Goal: Transaction & Acquisition: Book appointment/travel/reservation

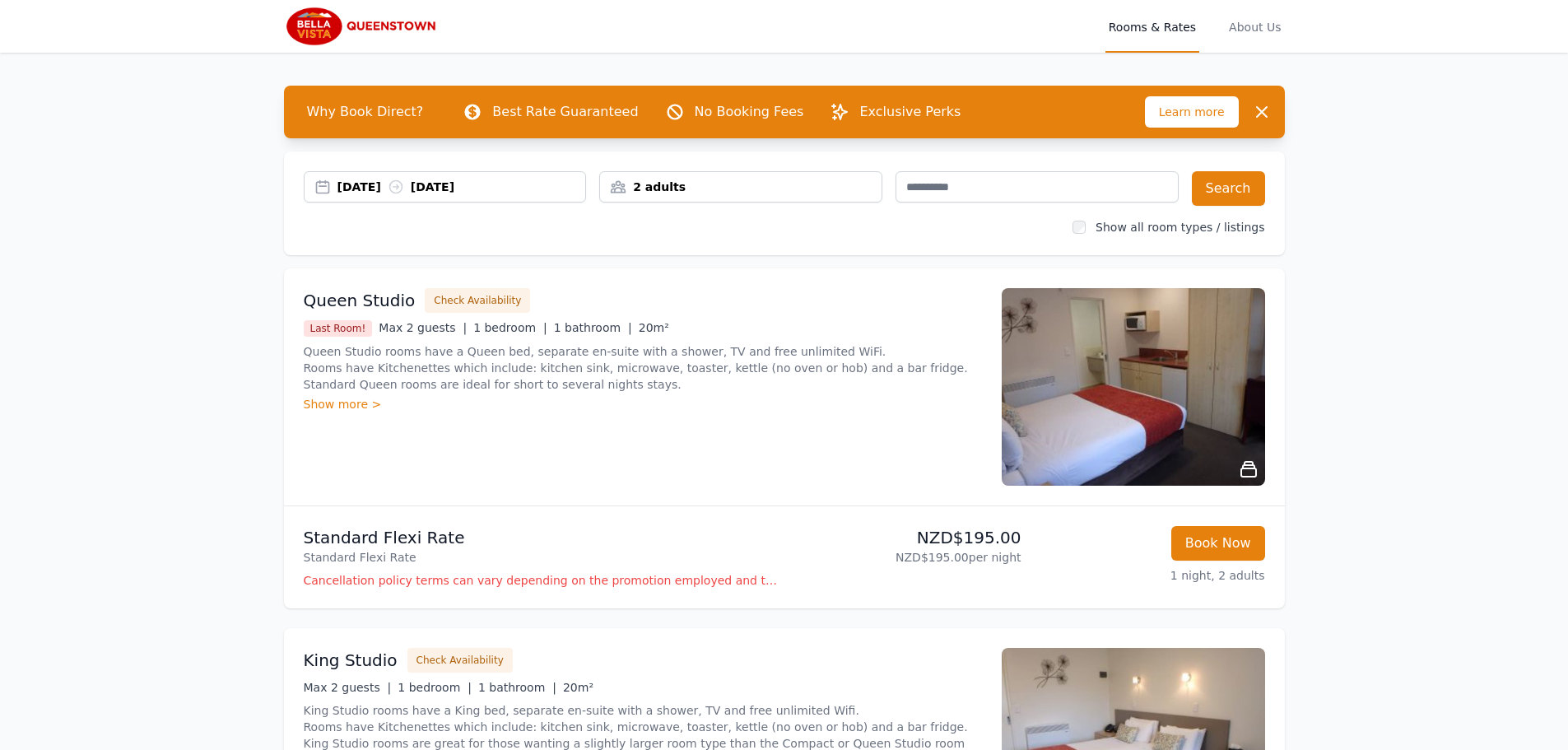
click at [342, 191] on div "[DATE] [DATE]" at bounding box center [462, 186] width 249 height 16
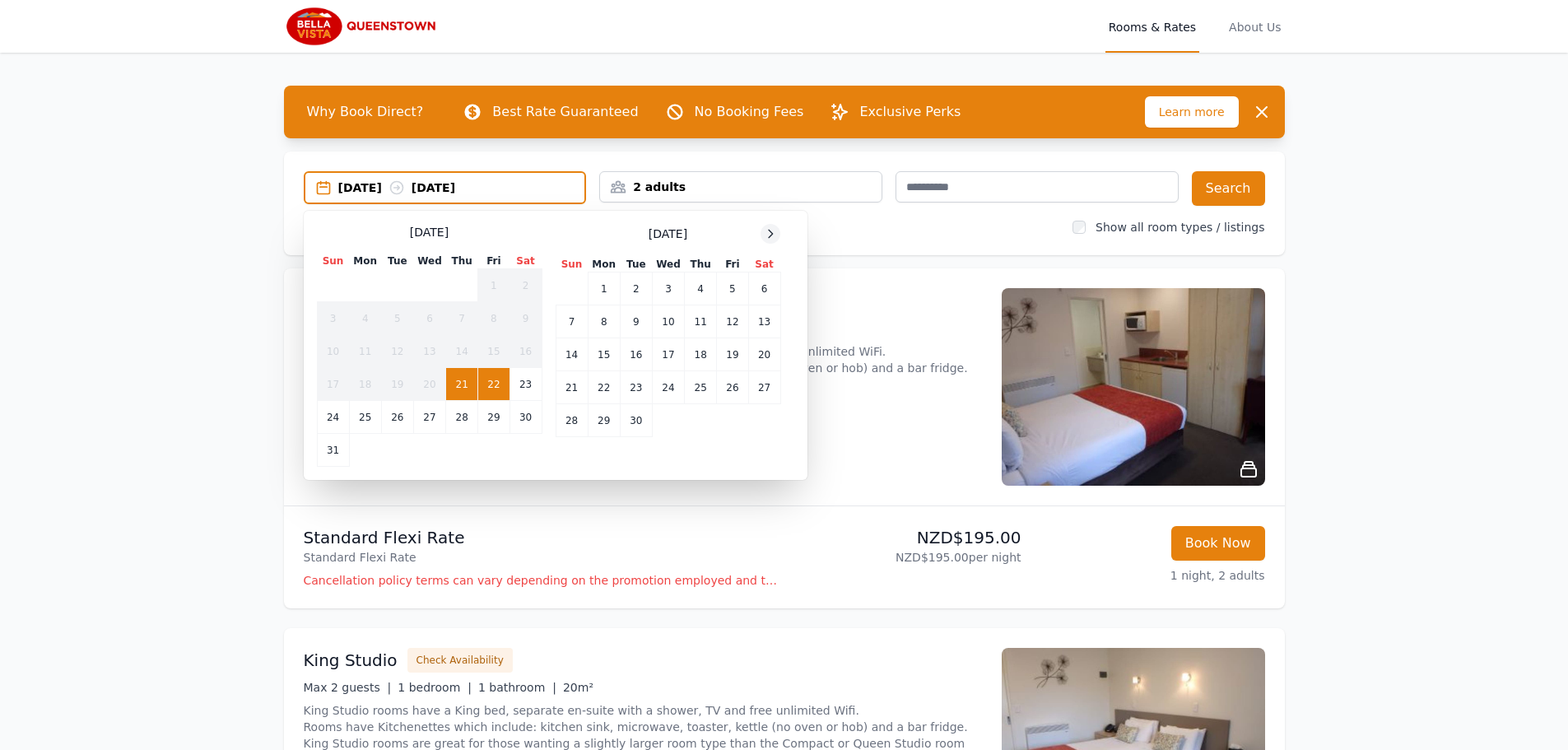
click at [773, 237] on icon at bounding box center [770, 233] width 14 height 14
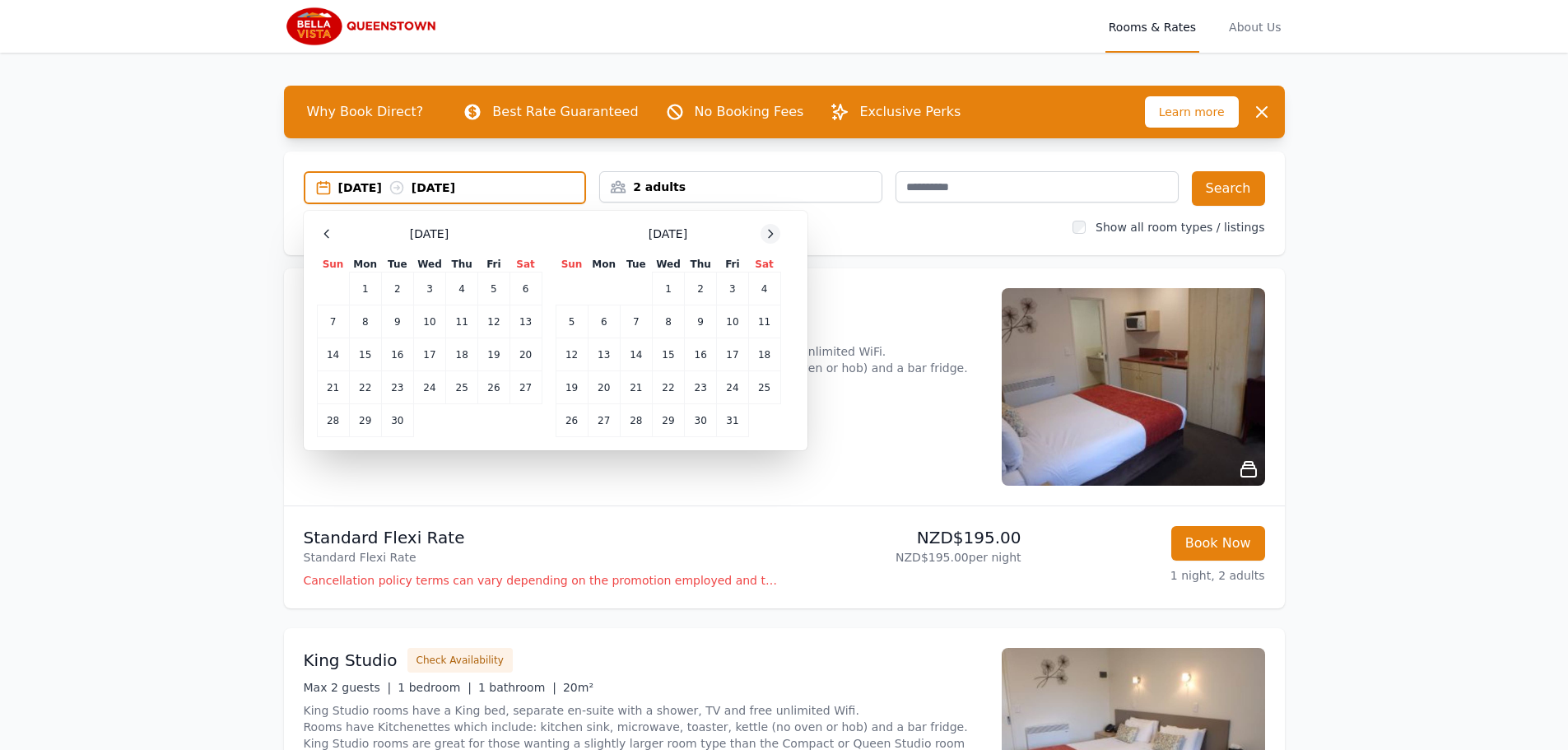
click at [773, 237] on icon at bounding box center [770, 233] width 14 height 14
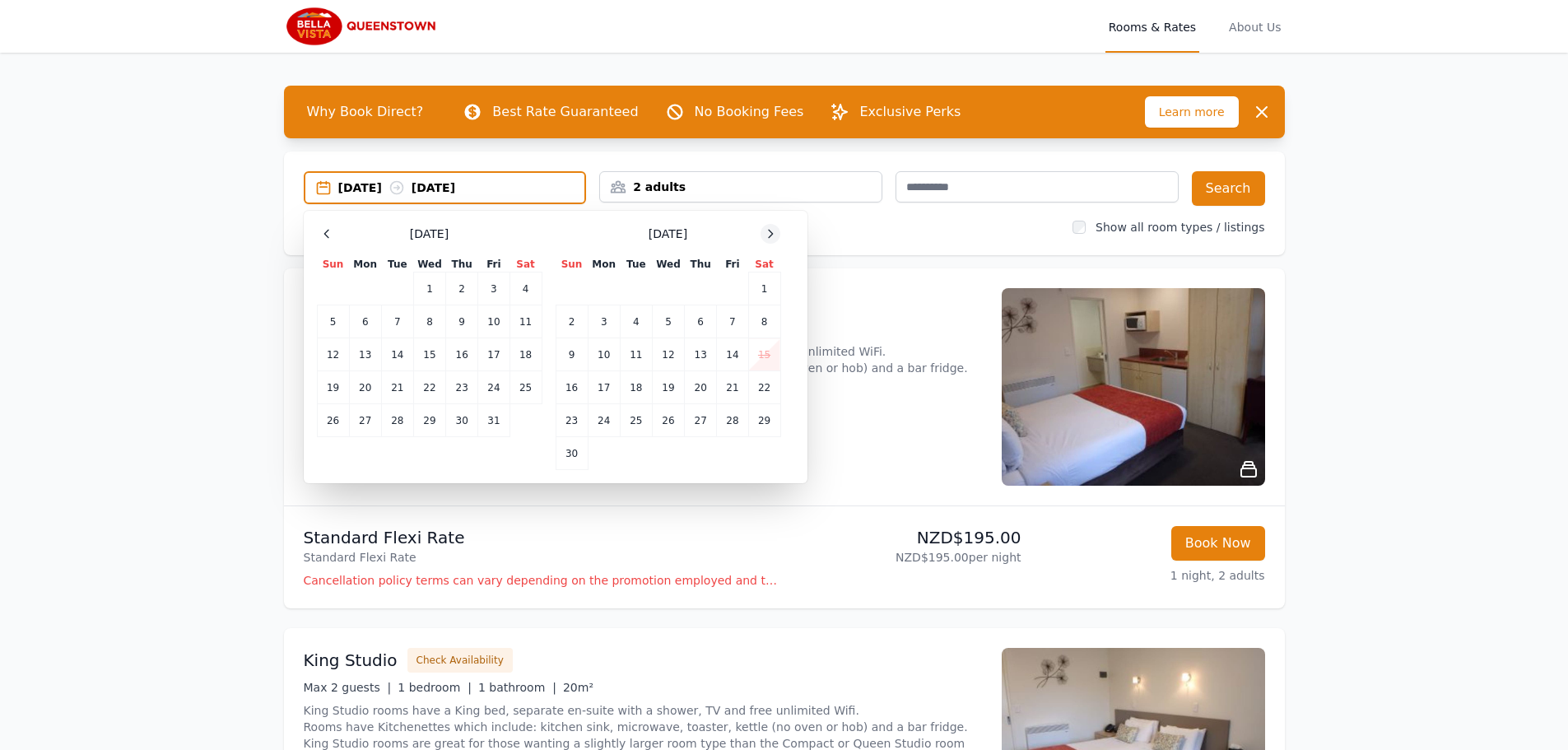
click at [773, 237] on icon at bounding box center [770, 233] width 14 height 14
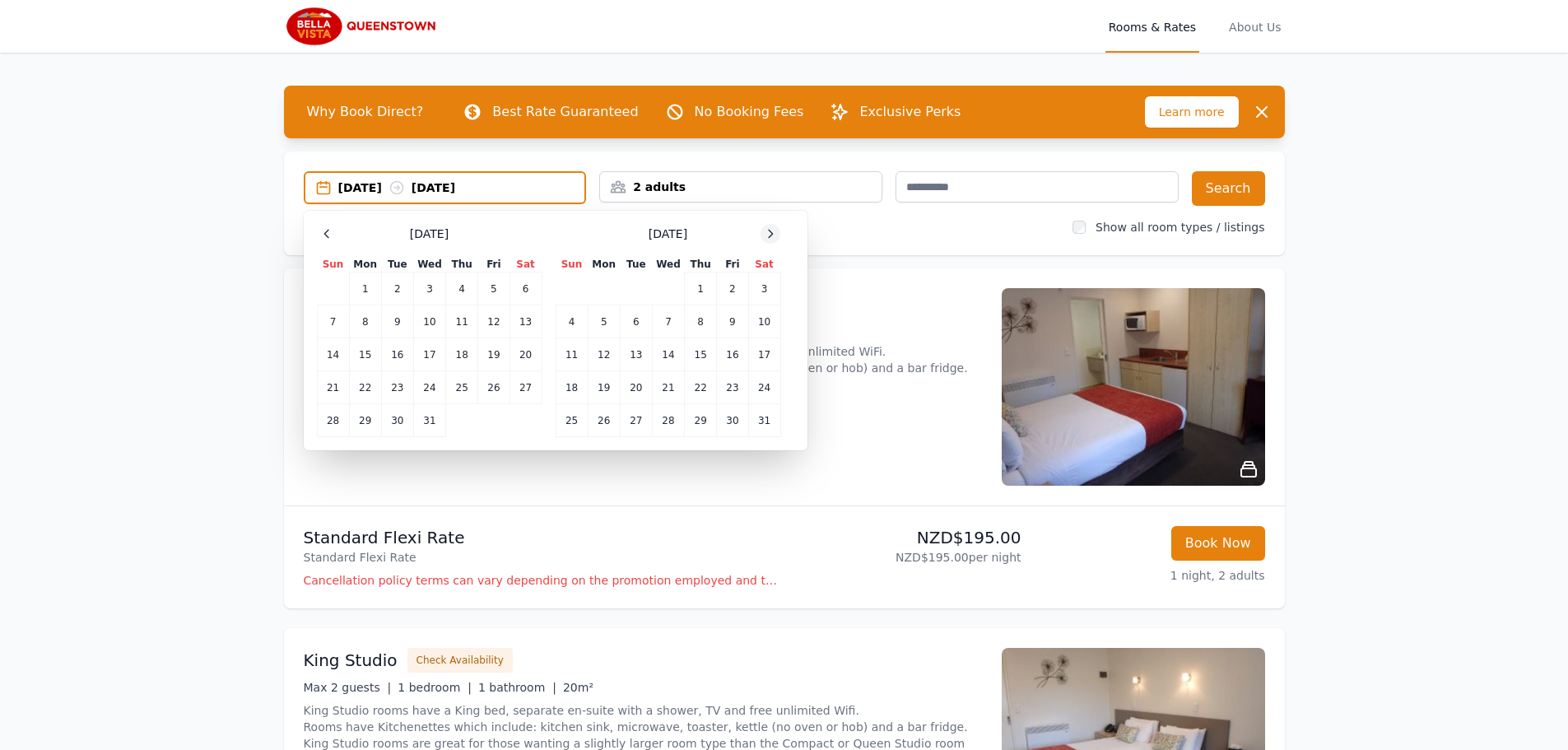
click at [773, 237] on icon at bounding box center [770, 233] width 14 height 14
click at [760, 356] on td "21" at bounding box center [765, 355] width 32 height 33
click at [603, 387] on td "23" at bounding box center [604, 387] width 32 height 33
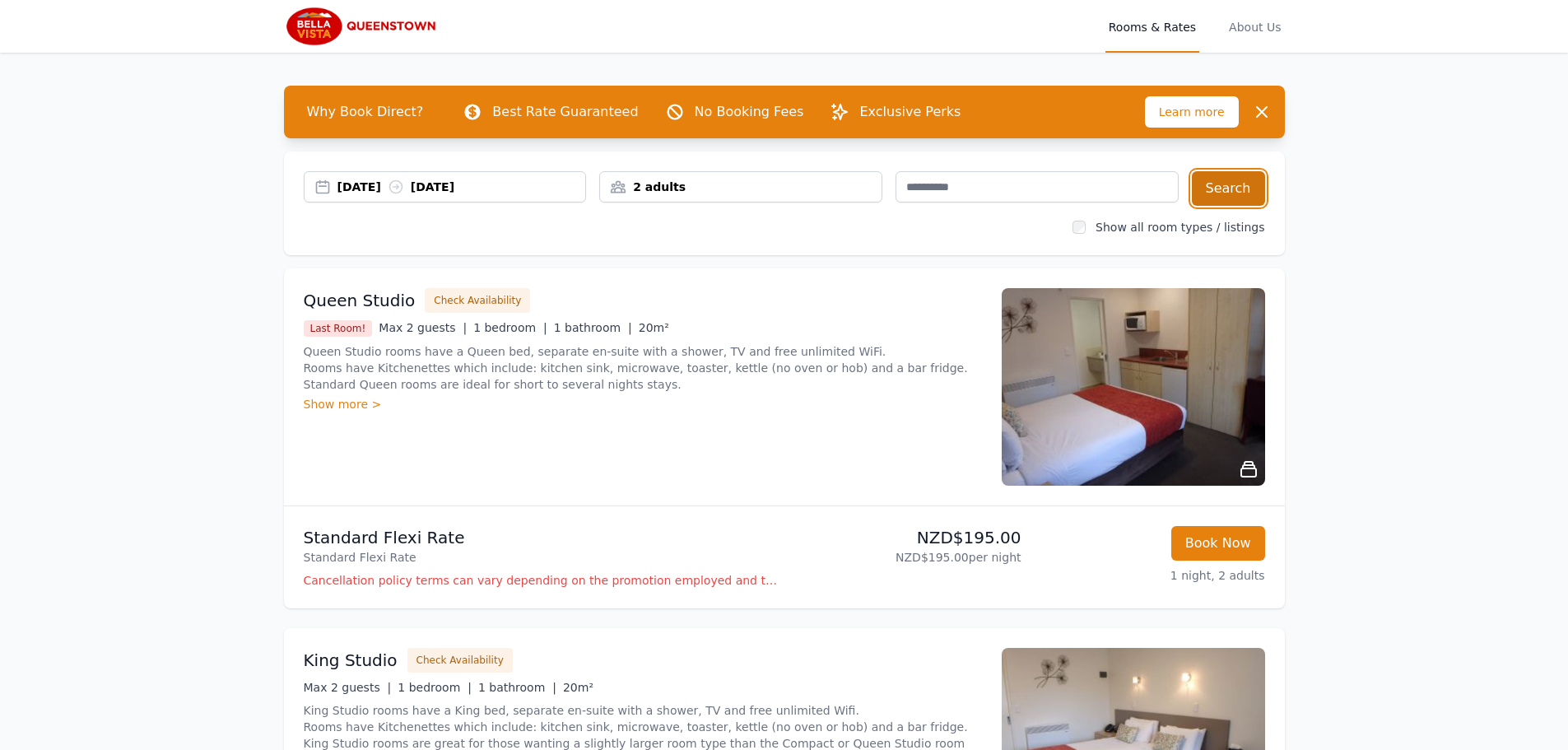
click at [1230, 182] on button "Search" at bounding box center [1228, 188] width 73 height 34
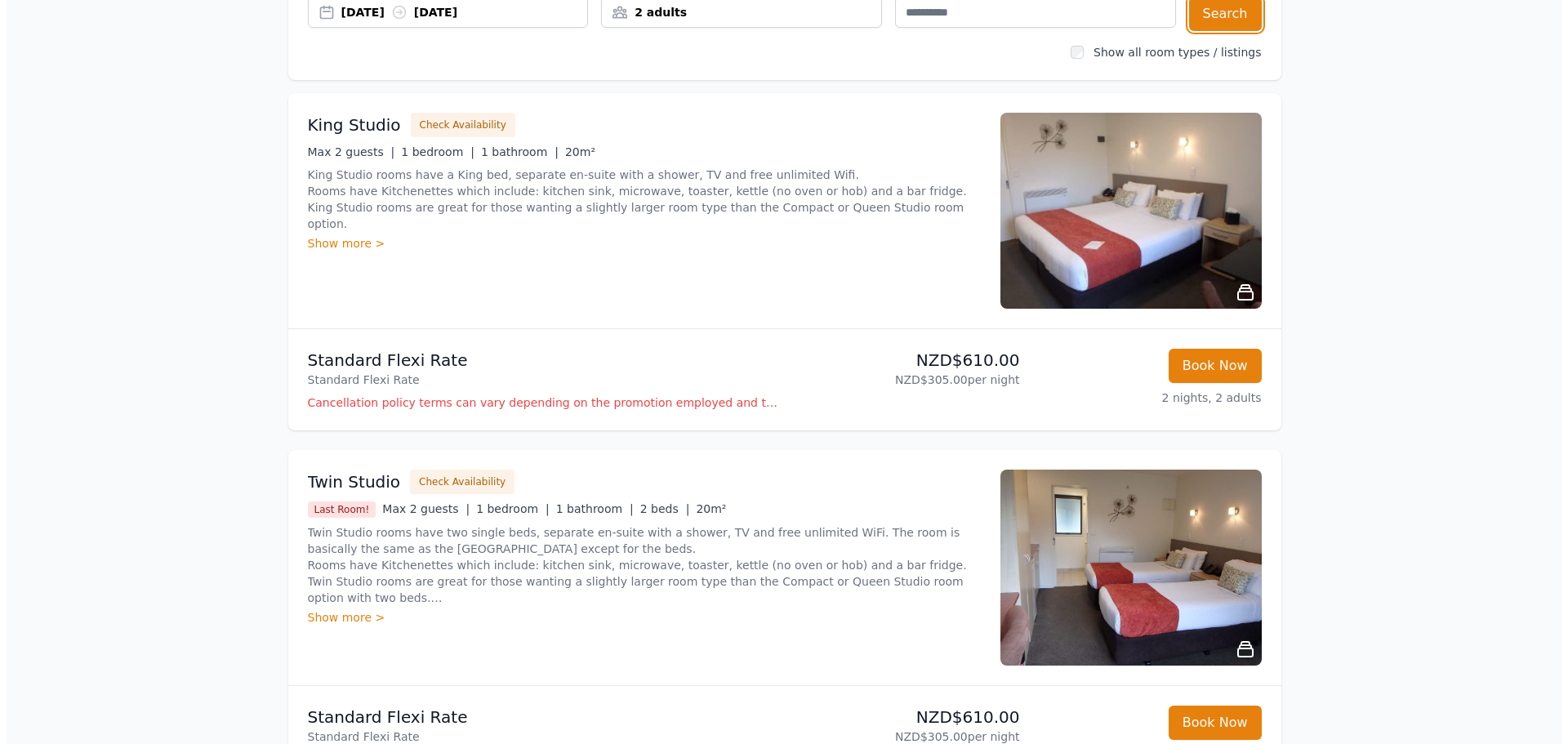
scroll to position [141, 0]
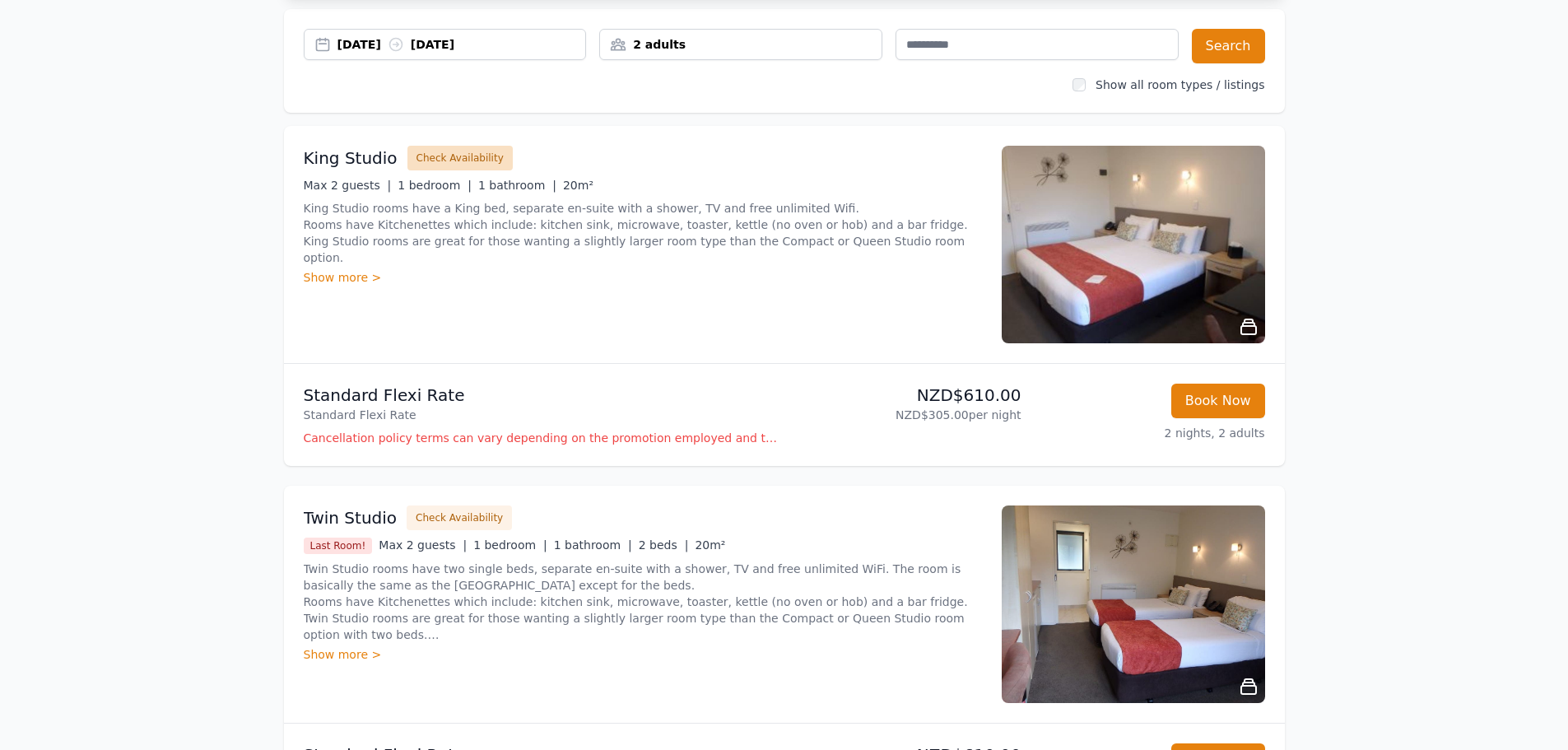
click at [449, 160] on button "Check Availability" at bounding box center [459, 158] width 105 height 24
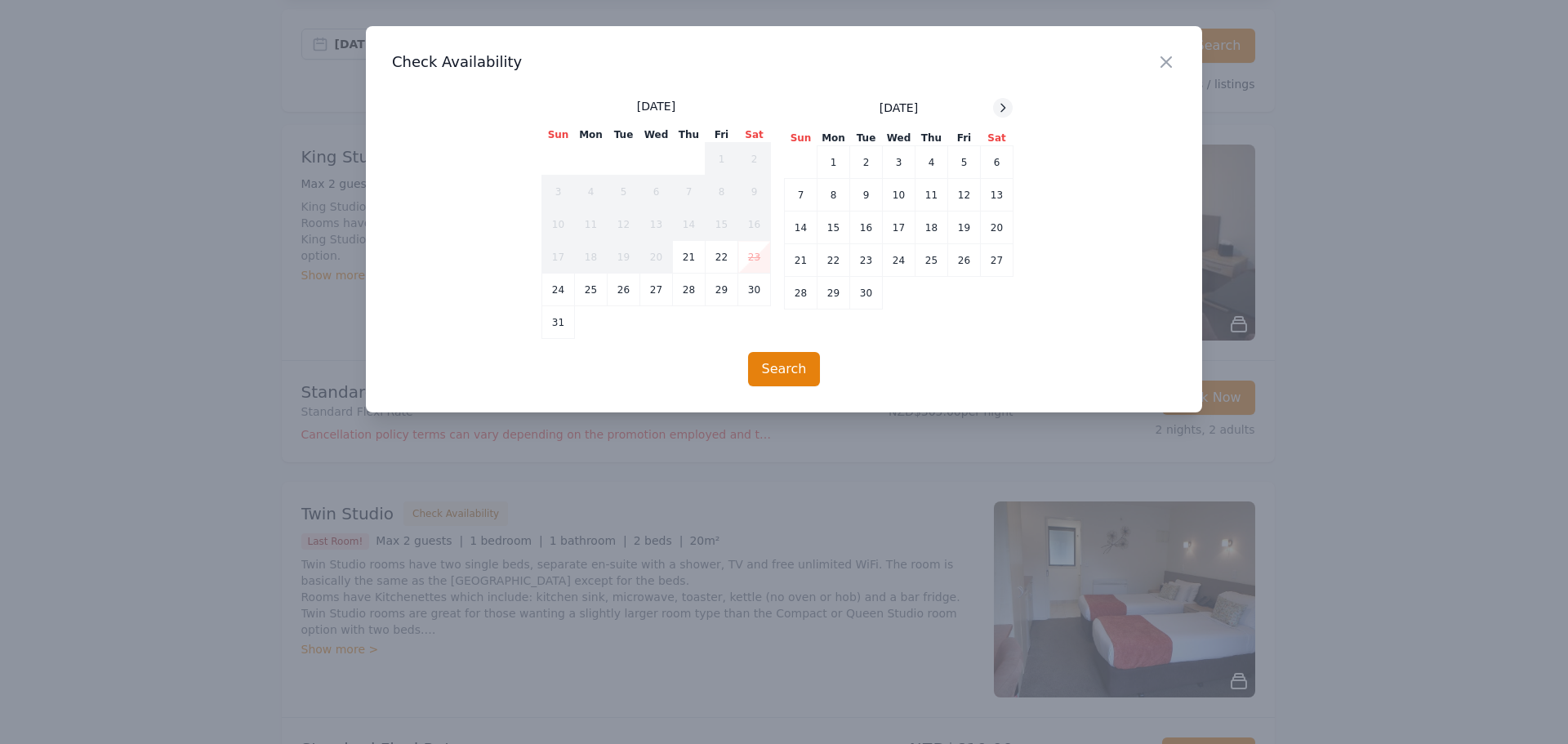
click at [1000, 113] on icon at bounding box center [1002, 107] width 13 height 13
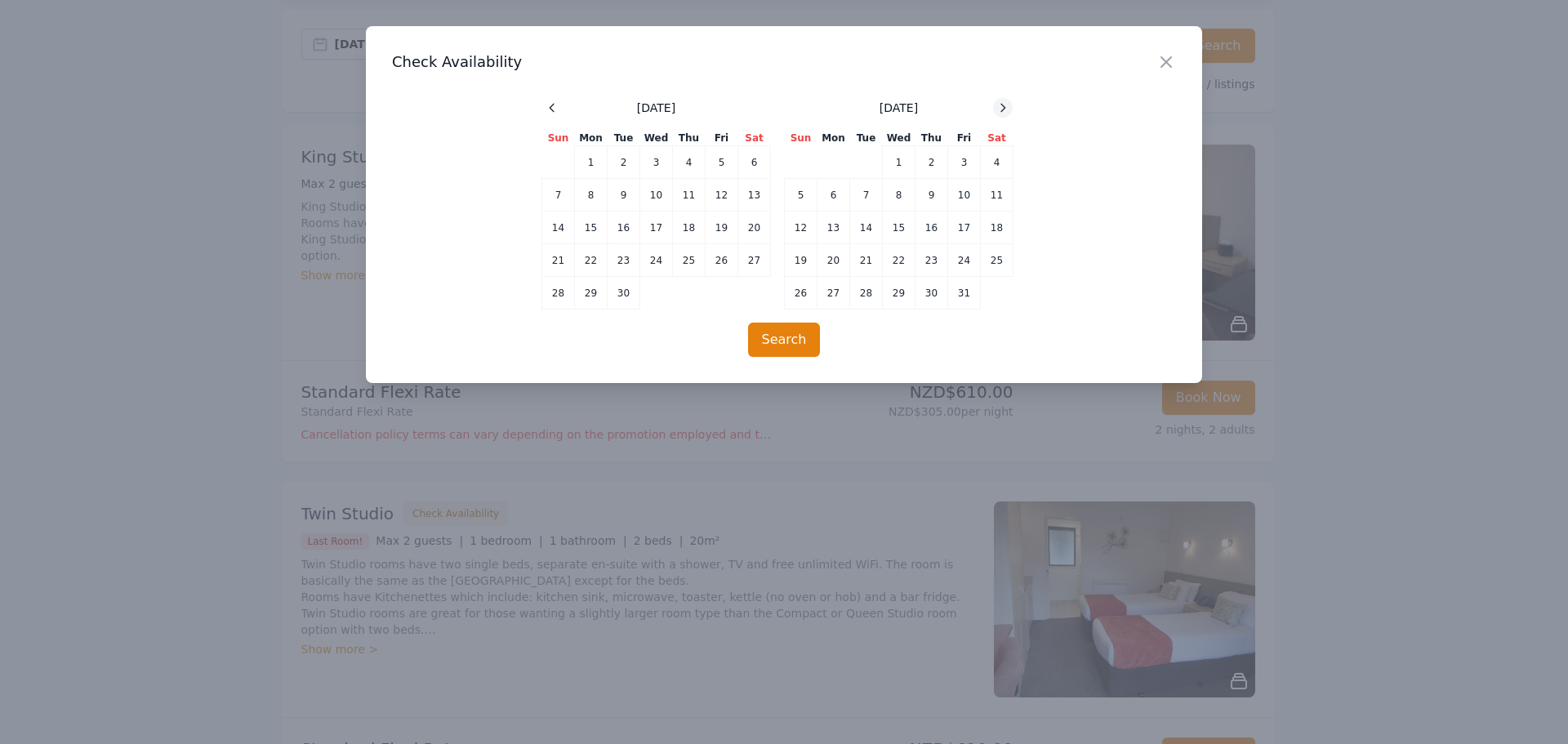
click at [1000, 113] on icon at bounding box center [1002, 107] width 13 height 13
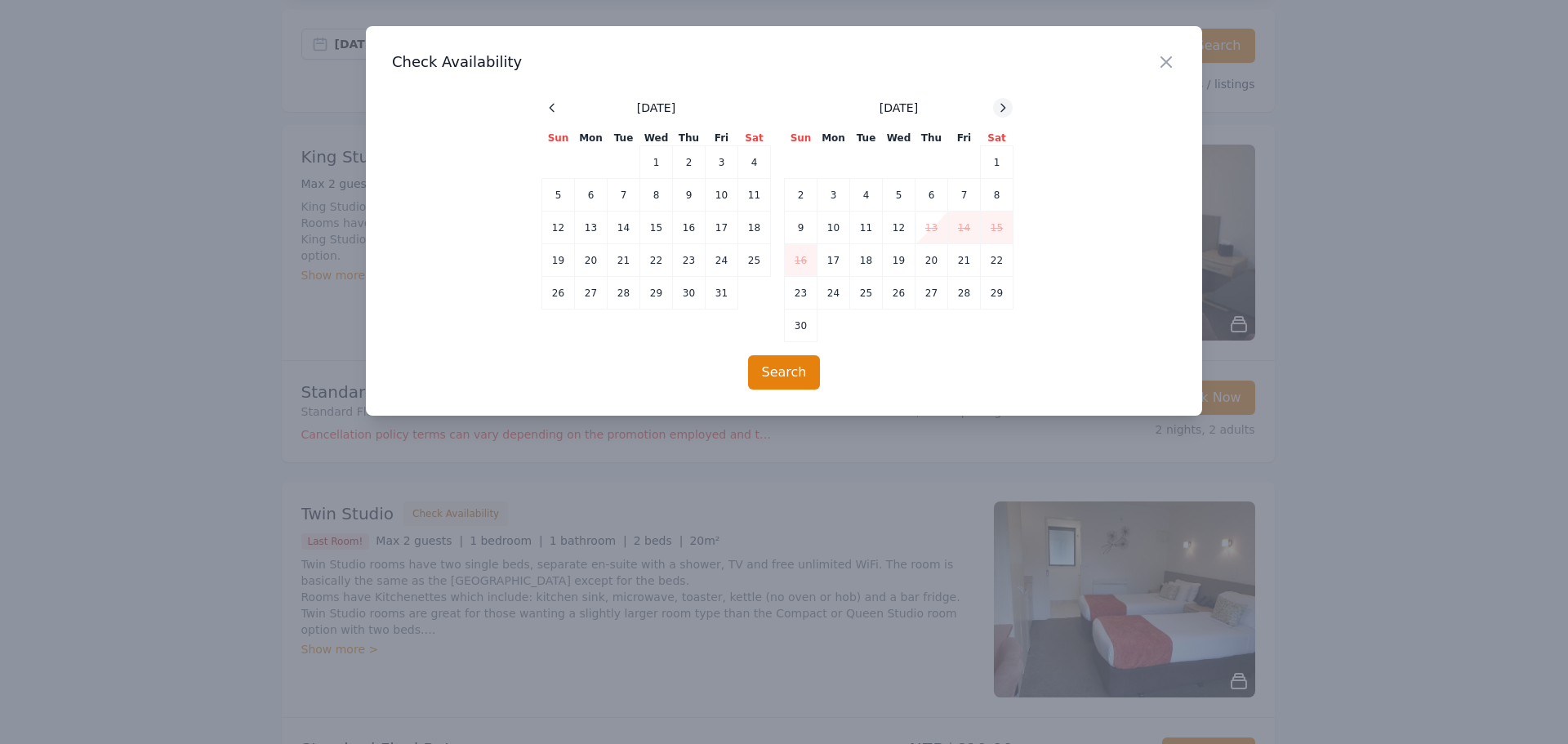
click at [1000, 113] on icon at bounding box center [1002, 107] width 13 height 13
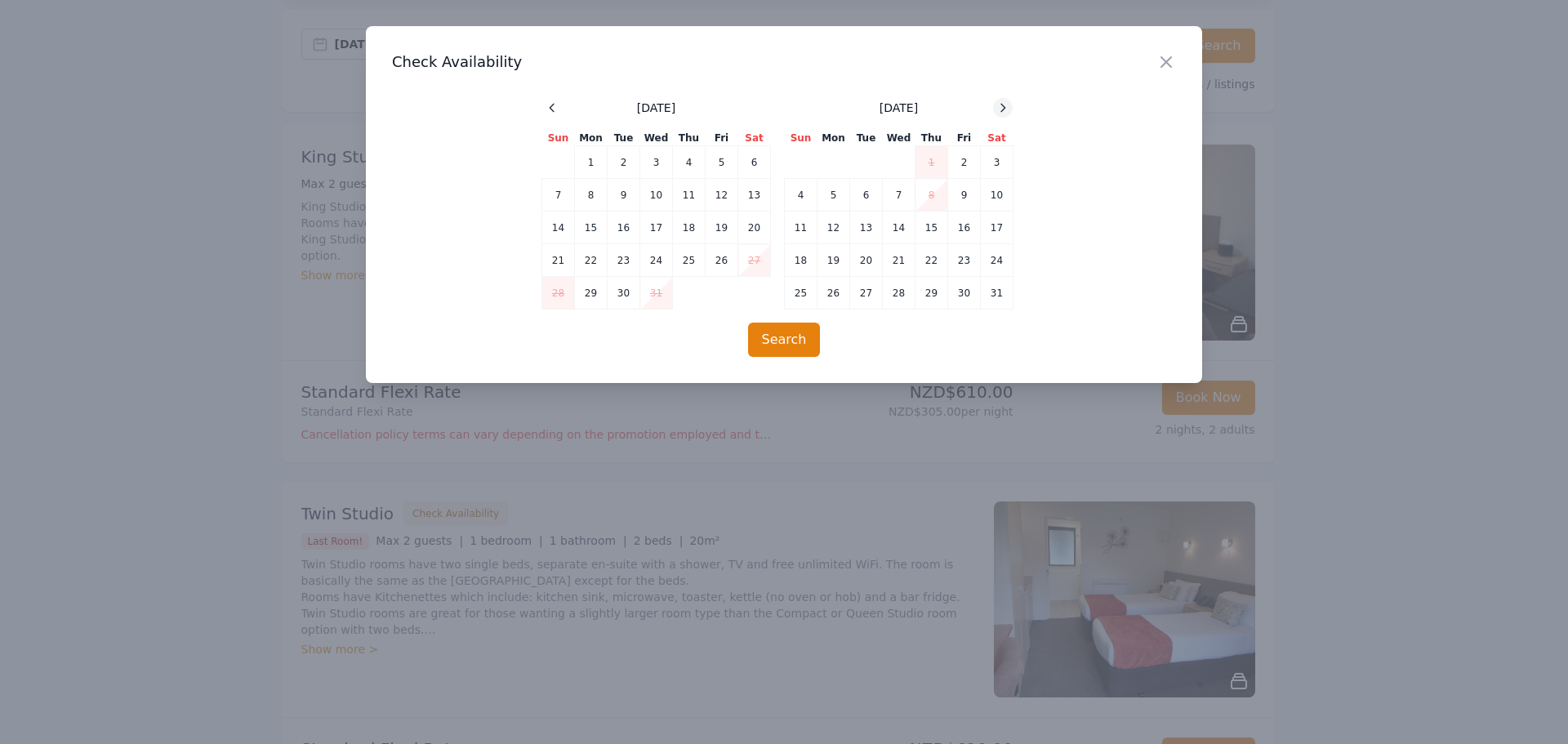
click at [1000, 113] on icon at bounding box center [1002, 107] width 13 height 13
click at [998, 222] on td "21" at bounding box center [997, 228] width 33 height 33
click at [840, 263] on td "23" at bounding box center [834, 260] width 33 height 33
click at [804, 339] on button "Search" at bounding box center [784, 339] width 72 height 34
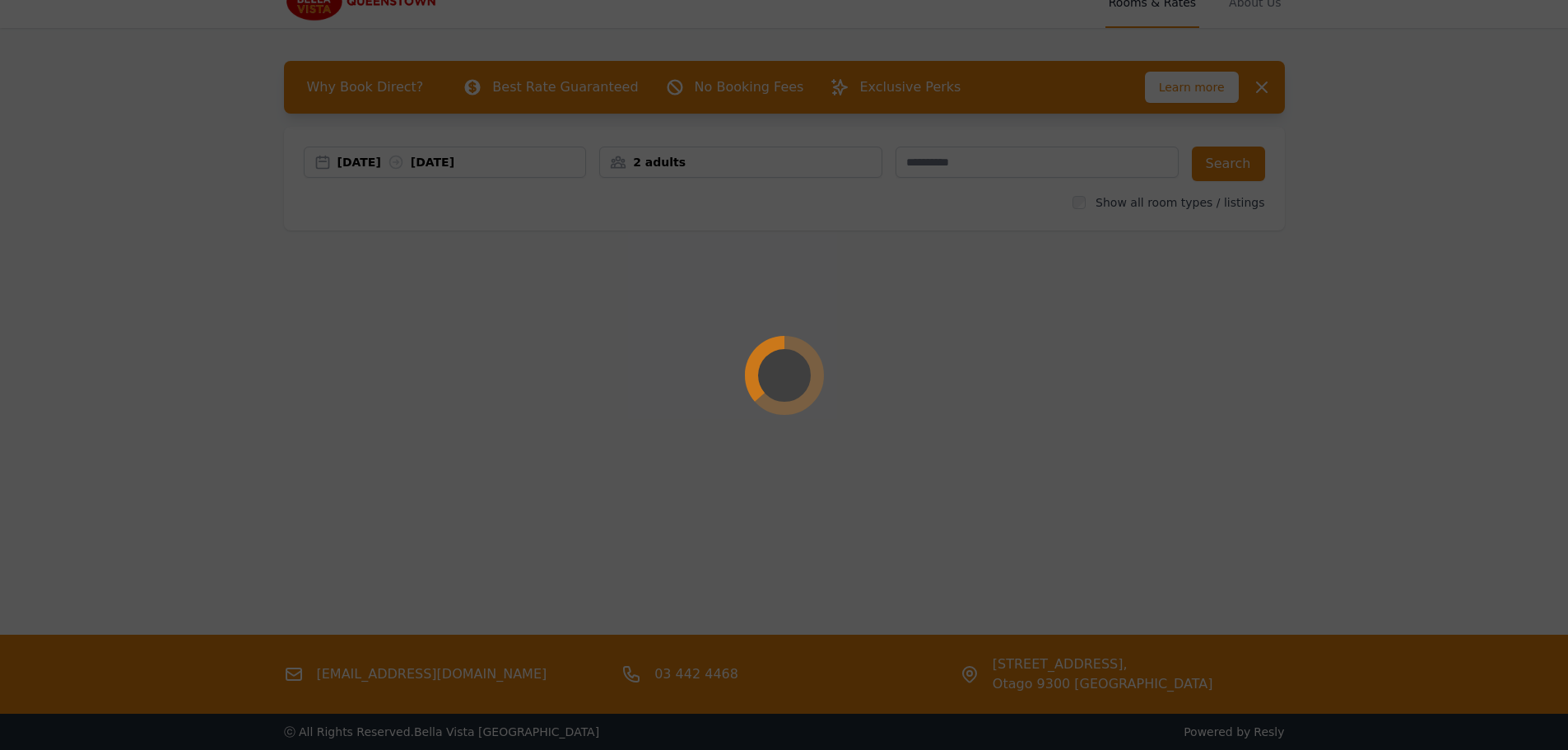
scroll to position [0, 0]
